Goal: Task Accomplishment & Management: Understand process/instructions

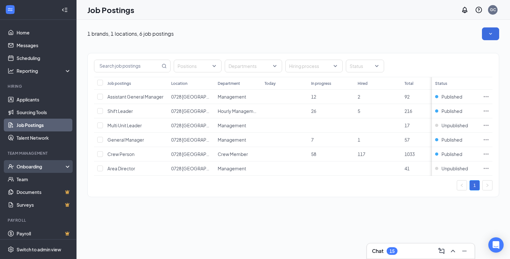
click at [30, 168] on div "Onboarding" at bounding box center [41, 166] width 49 height 6
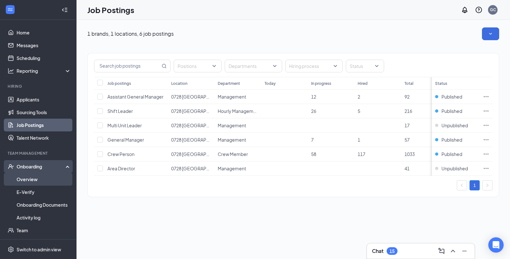
click at [27, 178] on link "Overview" at bounding box center [44, 179] width 54 height 13
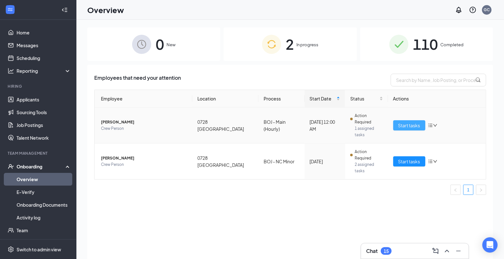
click at [413, 122] on span "Start tasks" at bounding box center [410, 125] width 22 height 7
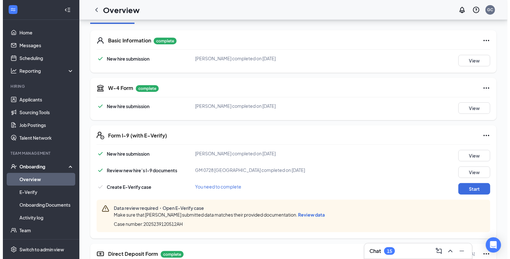
scroll to position [106, 0]
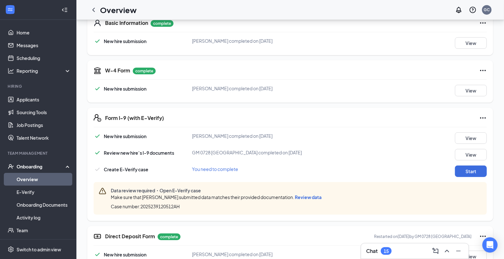
click at [300, 197] on span "Review data" at bounding box center [308, 197] width 27 height 6
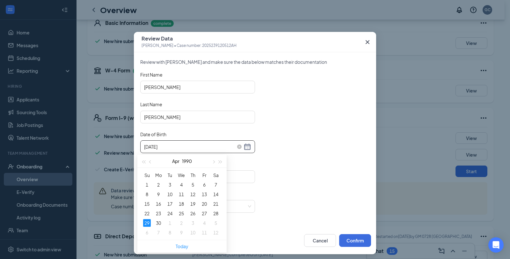
click at [183, 145] on input "[DATE]" at bounding box center [193, 146] width 98 height 7
type input "1"
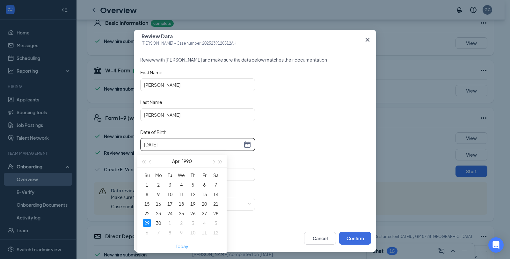
scroll to position [3, 0]
click at [228, 141] on input "[DATE]" at bounding box center [193, 144] width 98 height 7
type input "[DATE]"
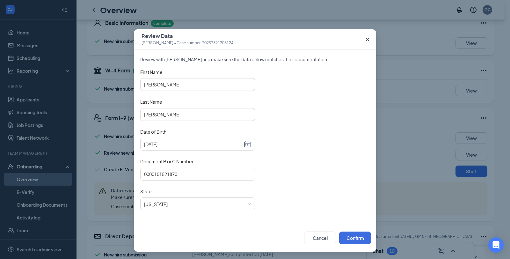
click at [272, 179] on div "First Name [PERSON_NAME] Last Name [PERSON_NAME] Date of Birth [DEMOGRAPHIC_DAT…" at bounding box center [254, 143] width 229 height 149
click at [192, 173] on input "0000101521870" at bounding box center [197, 174] width 115 height 13
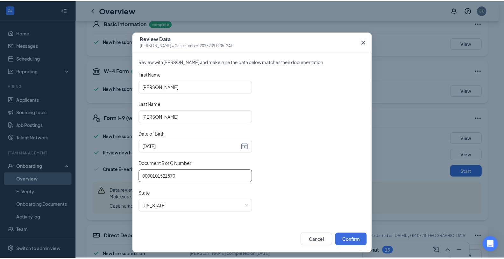
scroll to position [0, 0]
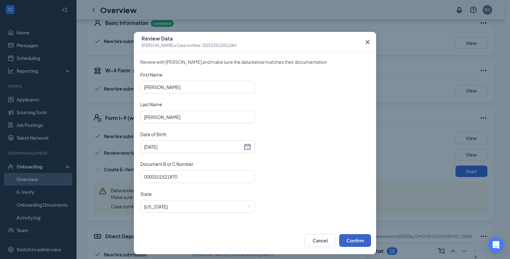
click at [356, 239] on button "Confirm" at bounding box center [355, 240] width 32 height 13
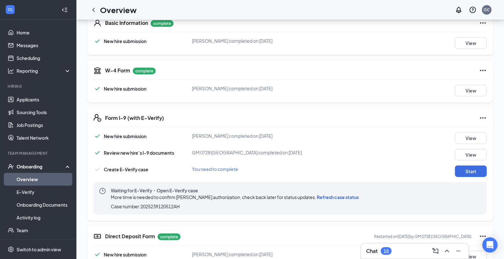
click at [333, 198] on span "Refresh case status" at bounding box center [338, 197] width 42 height 6
click at [471, 169] on button "Start" at bounding box center [471, 170] width 32 height 11
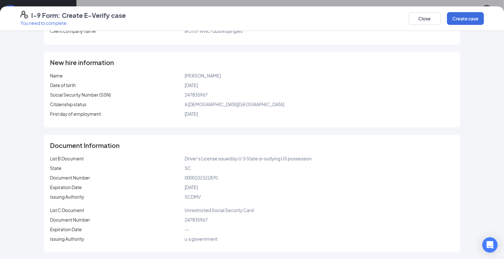
scroll to position [442, 0]
click at [467, 18] on button "Create case" at bounding box center [465, 18] width 37 height 13
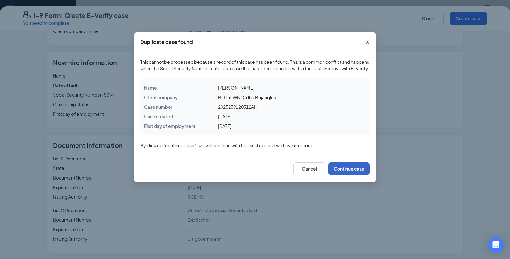
click at [354, 175] on button "Continue case" at bounding box center [348, 168] width 41 height 13
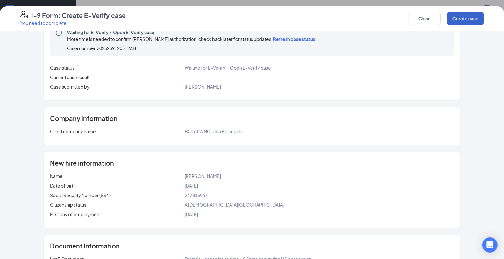
scroll to position [0, 0]
